Goal: Information Seeking & Learning: Learn about a topic

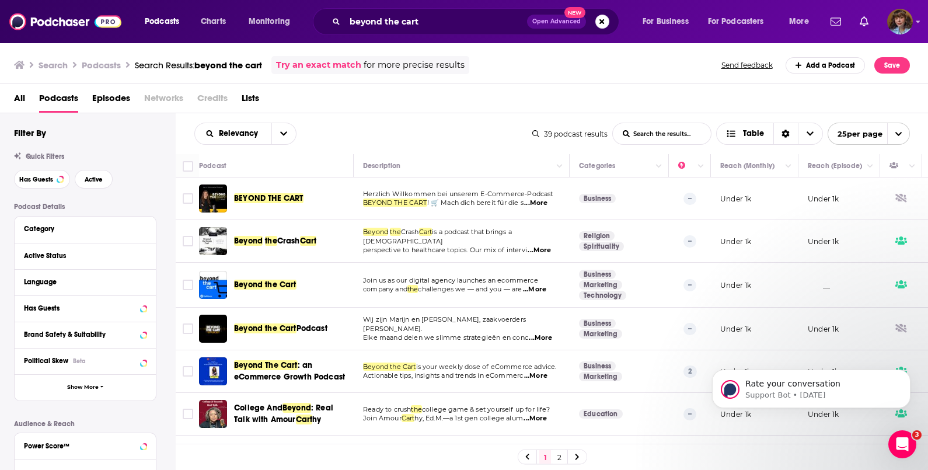
scroll to position [845, 0]
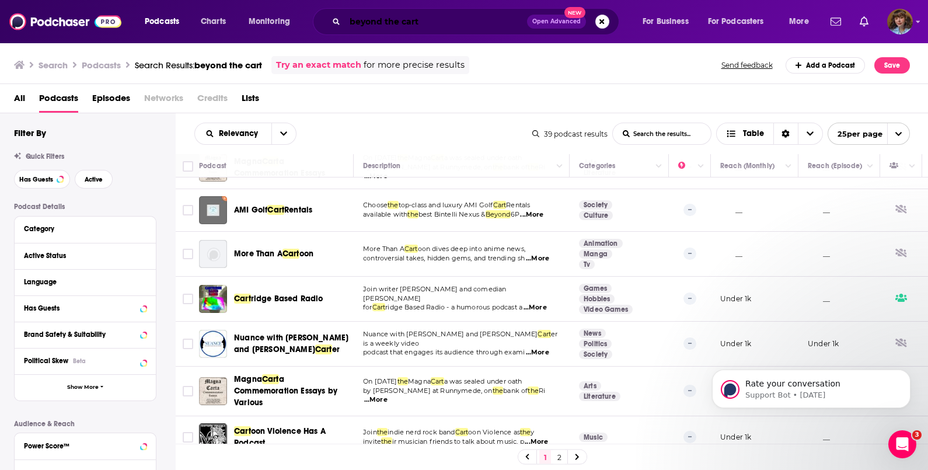
click at [420, 23] on input "beyond the cart" at bounding box center [436, 21] width 182 height 19
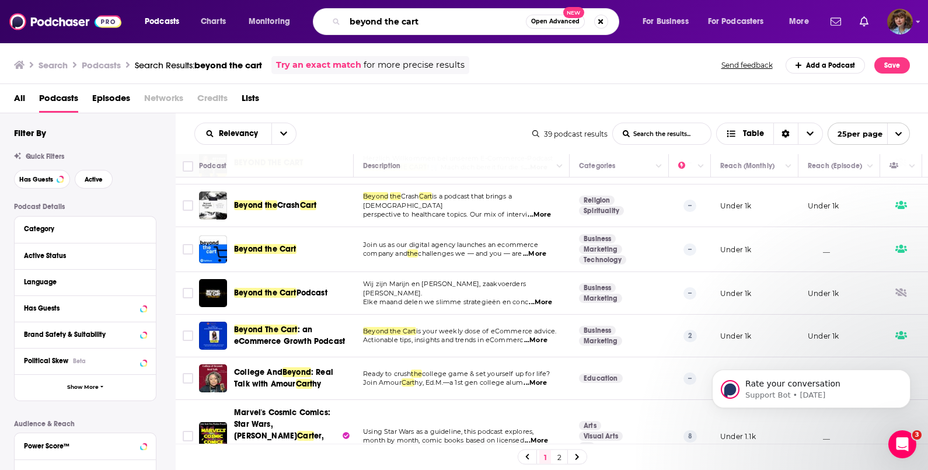
scroll to position [0, 0]
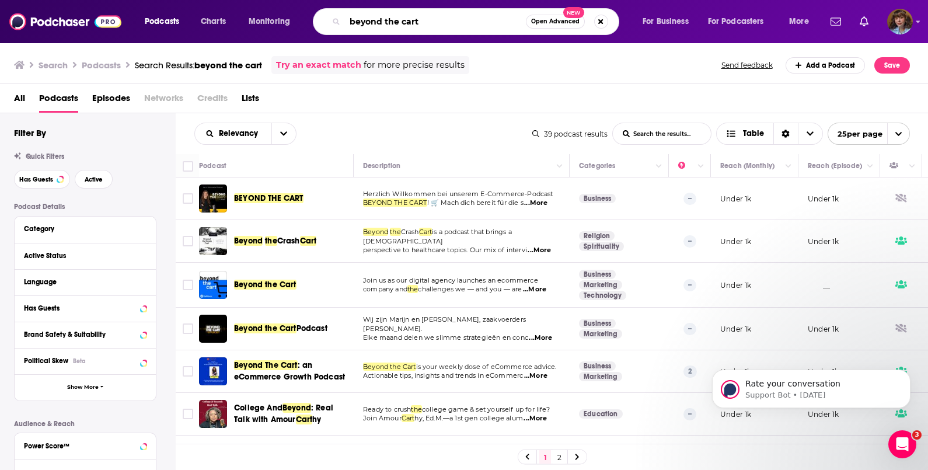
click at [444, 14] on input "beyond the cart" at bounding box center [435, 21] width 181 height 19
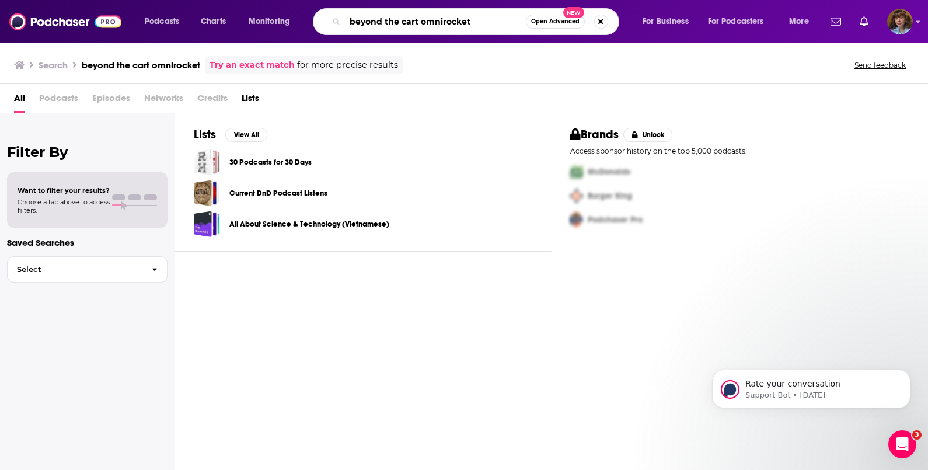
click at [472, 23] on input "beyond the cart omnirocket" at bounding box center [435, 21] width 181 height 19
type input "[PERSON_NAME]"
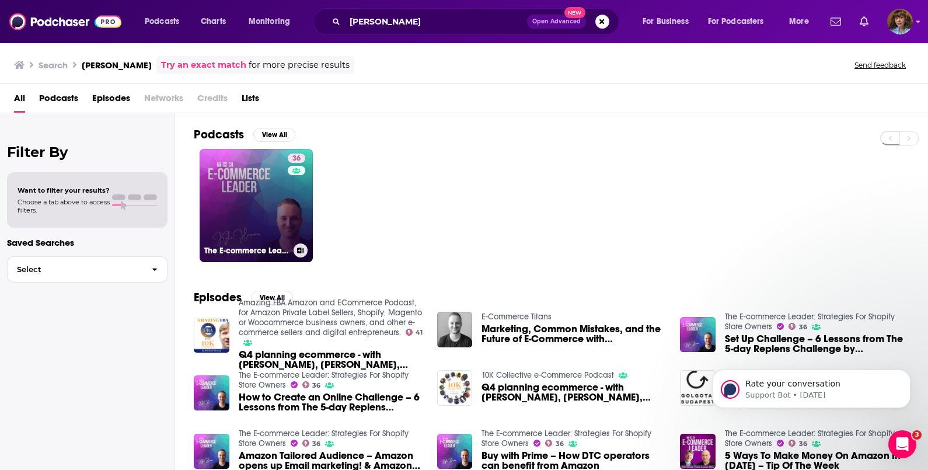
click at [220, 173] on link "36 The E-commerce Leader: Strategies For Shopify Store Owners" at bounding box center [256, 205] width 113 height 113
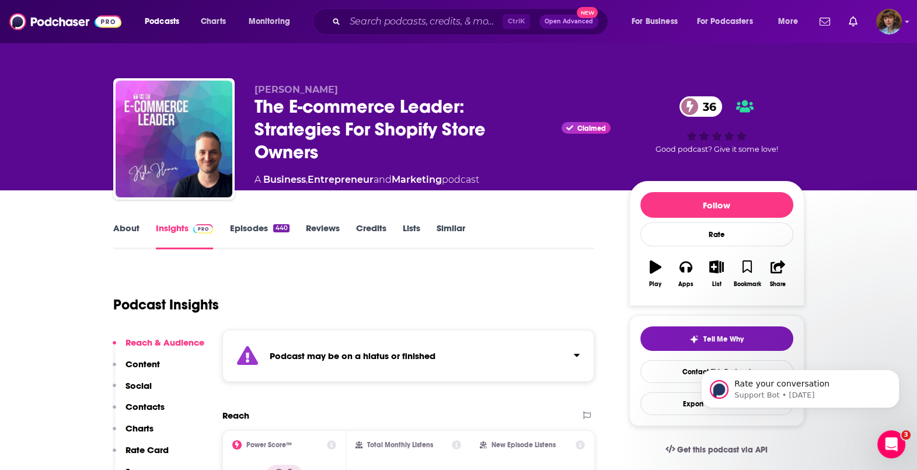
click at [252, 232] on link "Episodes 440" at bounding box center [259, 235] width 60 height 27
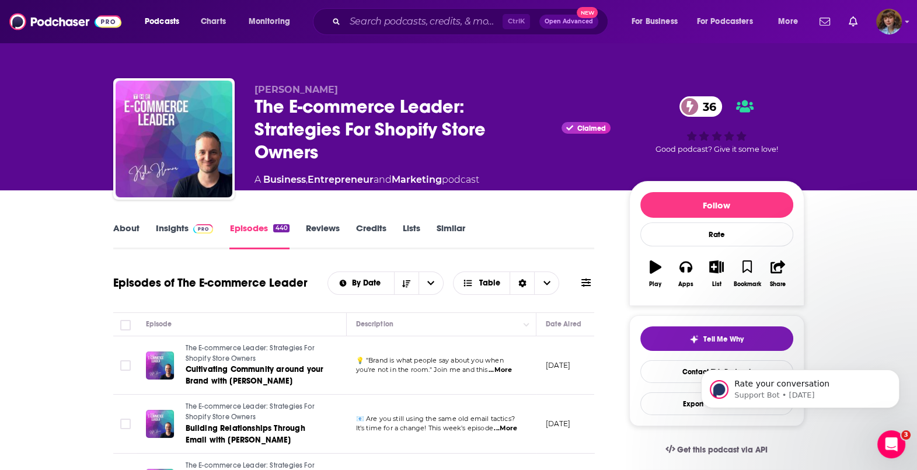
click at [168, 231] on link "Insights" at bounding box center [185, 235] width 58 height 27
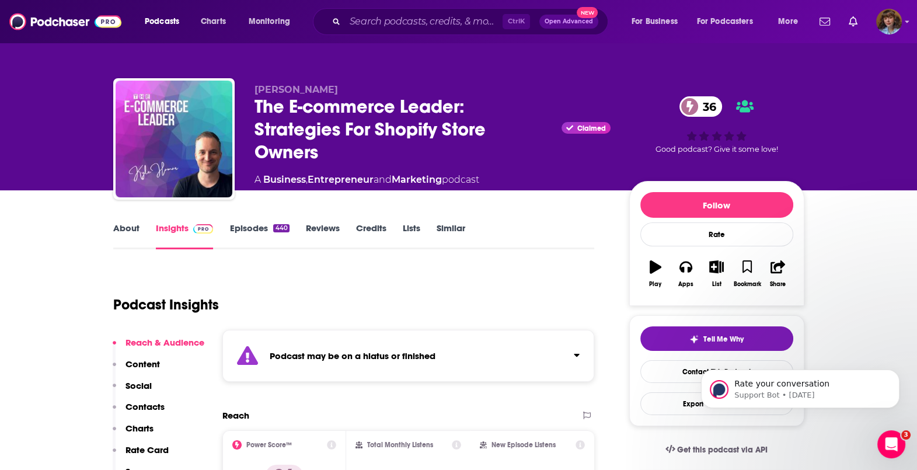
click at [127, 223] on link "About" at bounding box center [126, 235] width 26 height 27
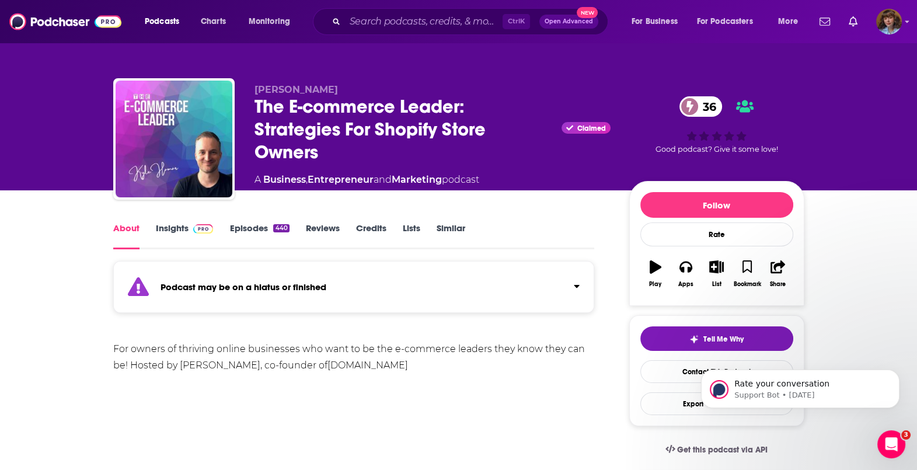
click at [161, 234] on link "Insights" at bounding box center [185, 235] width 58 height 27
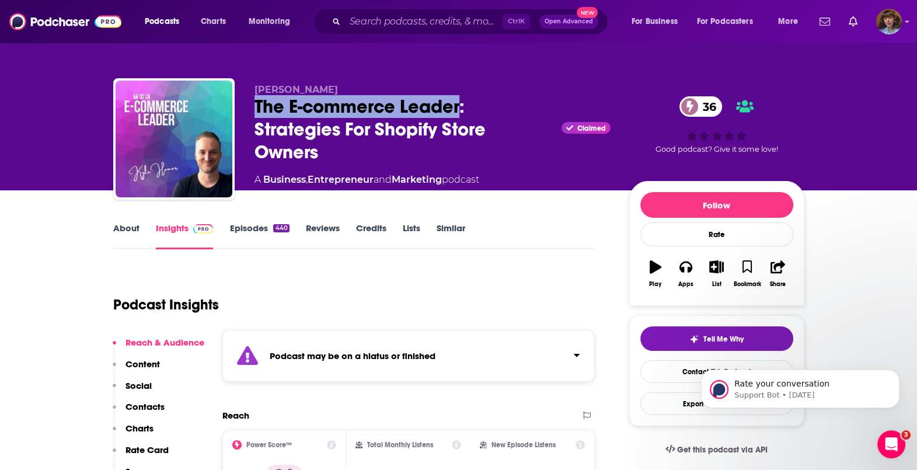
drag, startPoint x: 254, startPoint y: 105, endPoint x: 457, endPoint y: 108, distance: 203.2
click at [457, 108] on div "The E-commerce Leader: Strategies For Shopify Store Owners Claimed 36" at bounding box center [433, 129] width 356 height 68
copy h2 "The E-commerce Leader"
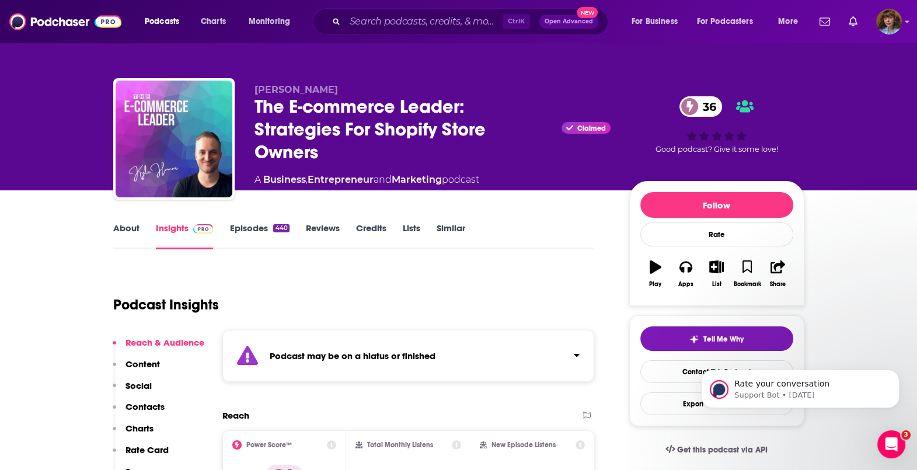
click at [239, 222] on div "About Insights Episodes 440 Reviews Credits Lists Similar" at bounding box center [354, 235] width 482 height 29
click at [249, 230] on link "Episodes 440" at bounding box center [259, 235] width 60 height 27
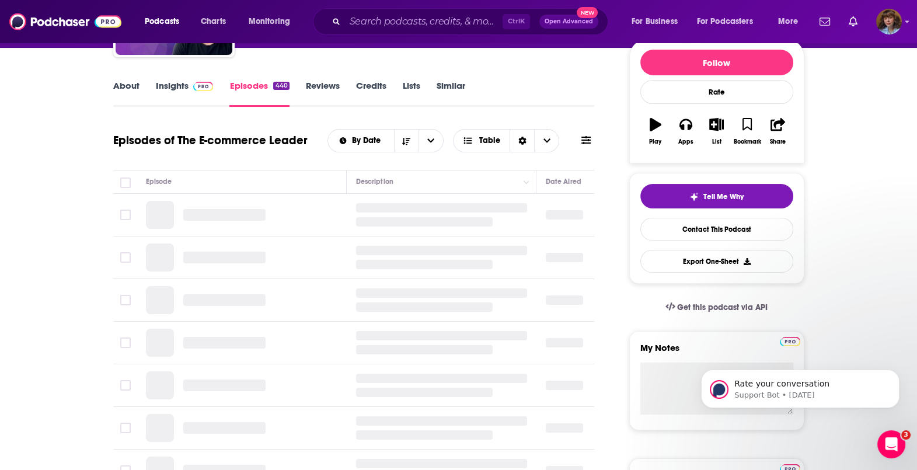
scroll to position [144, 0]
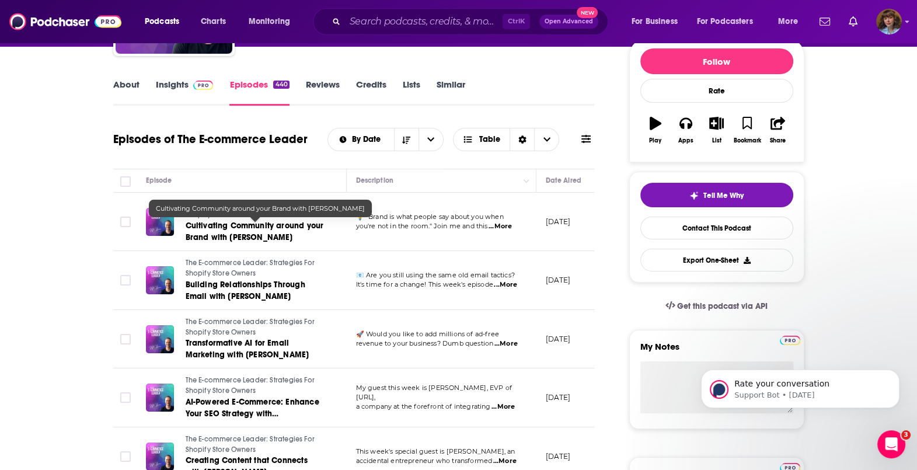
click at [267, 225] on span "Cultivating Community around your Brand with [PERSON_NAME]" at bounding box center [255, 232] width 138 height 22
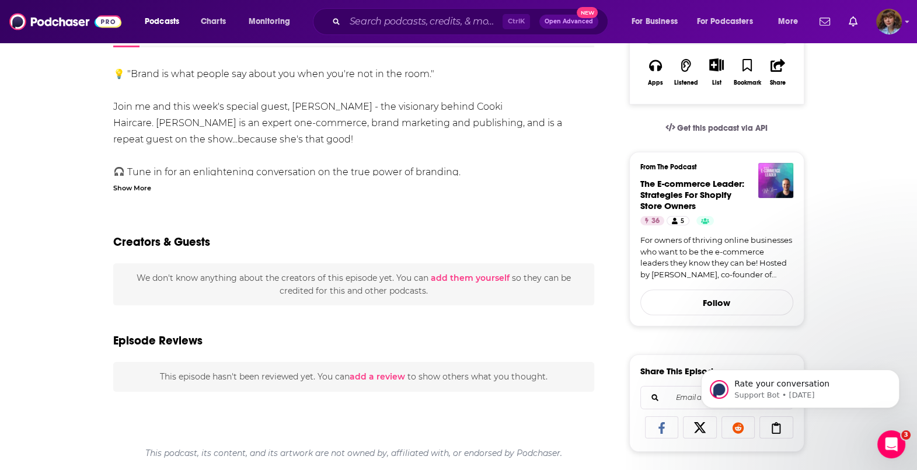
scroll to position [198, 0]
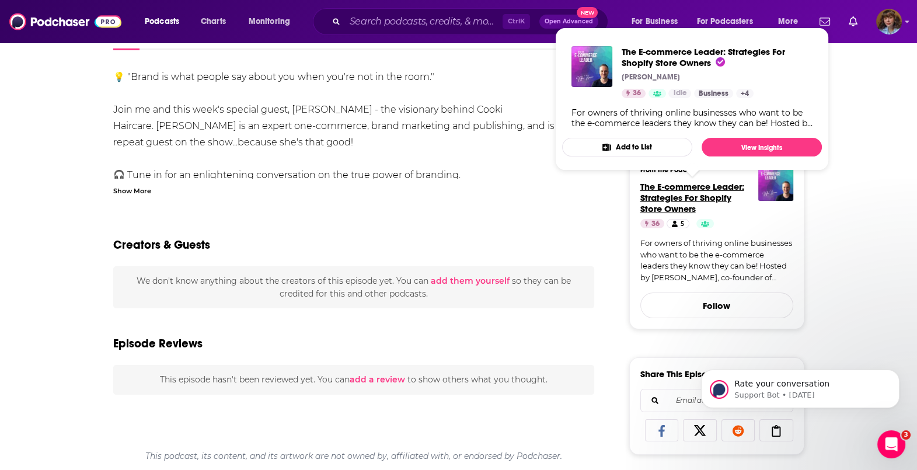
click at [702, 191] on span "The E-commerce Leader: Strategies For Shopify Store Owners" at bounding box center [693, 197] width 104 height 33
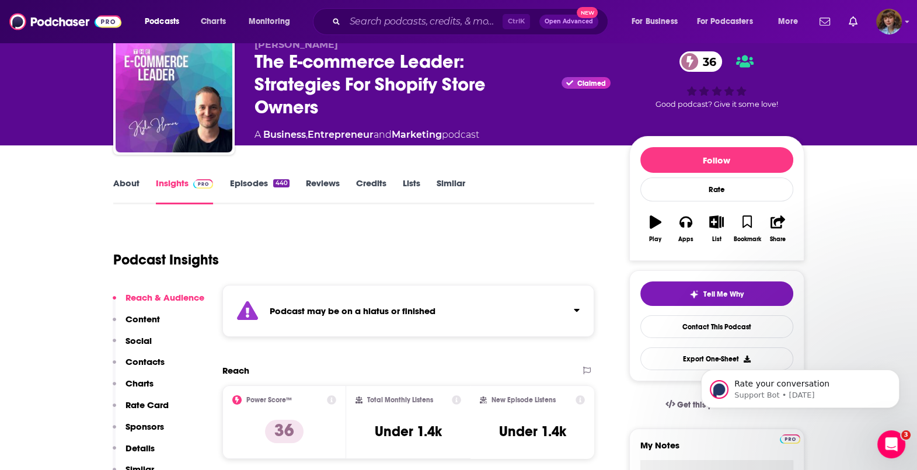
scroll to position [41, 0]
